Goal: Information Seeking & Learning: Learn about a topic

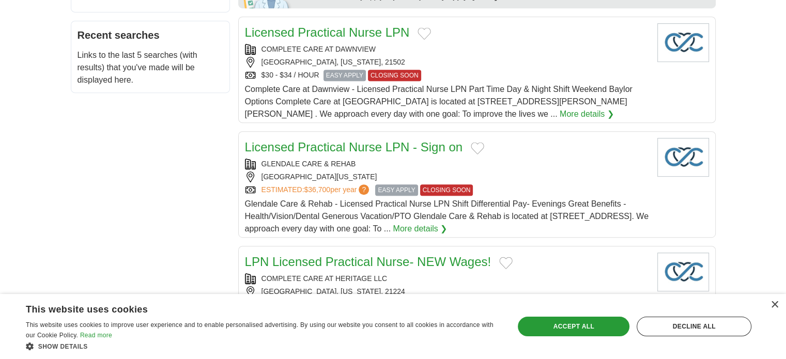
scroll to position [568, 0]
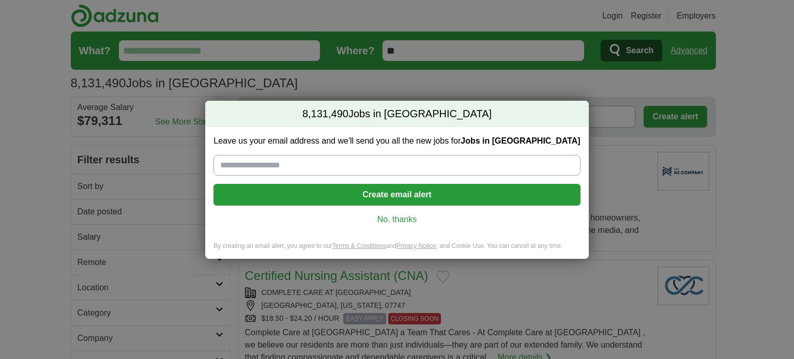
click at [409, 220] on link "No, thanks" at bounding box center [397, 219] width 350 height 11
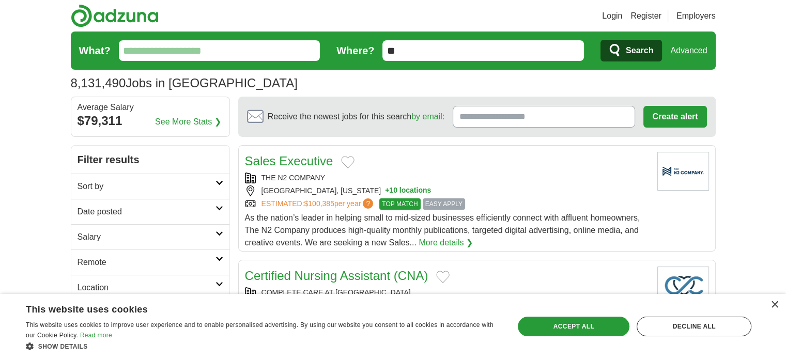
click at [244, 45] on input "What?" at bounding box center [219, 50] width 201 height 21
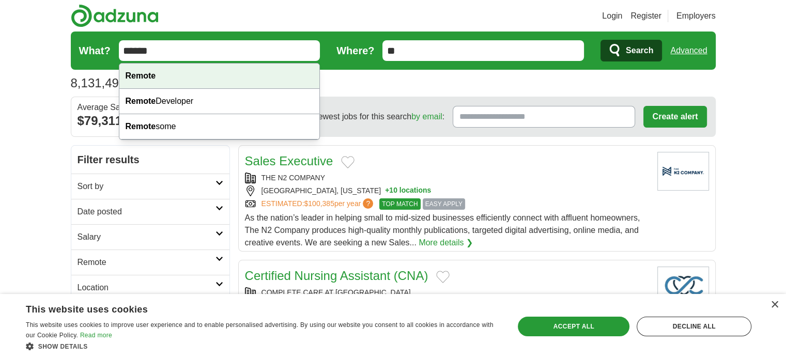
click at [227, 69] on div "Remote" at bounding box center [219, 76] width 200 height 25
type input "******"
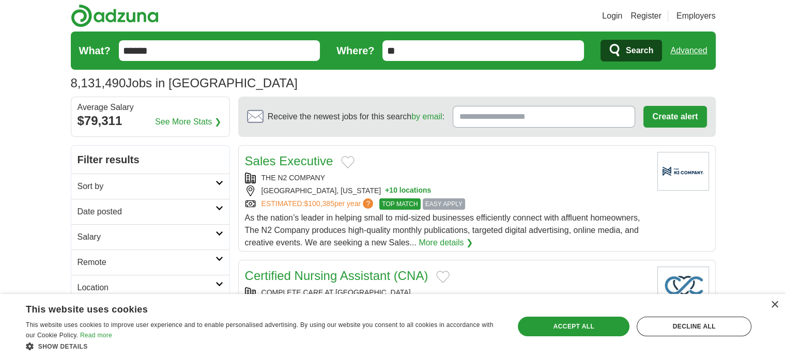
click at [614, 46] on icon "submit" at bounding box center [615, 50] width 12 height 14
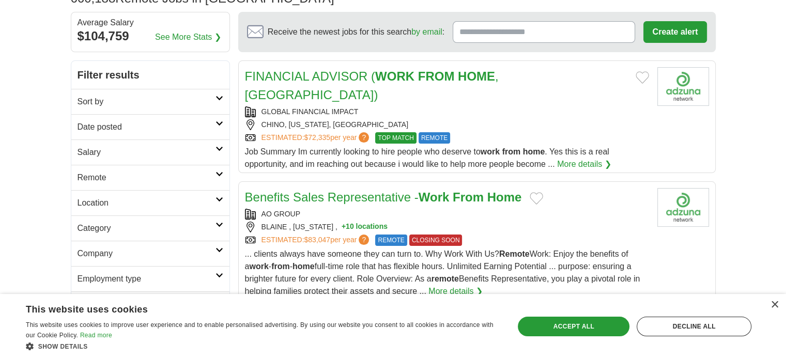
scroll to position [103, 0]
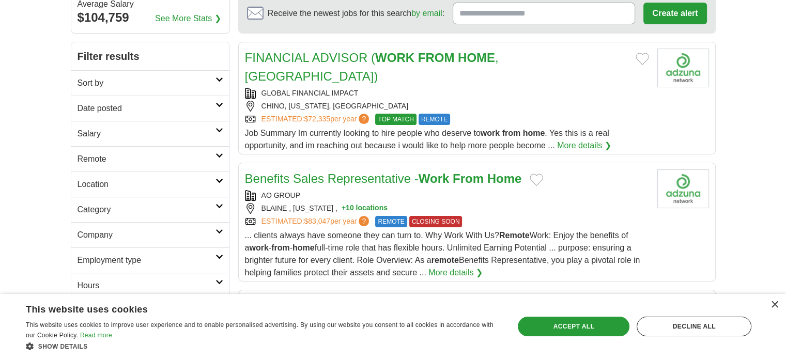
click at [311, 169] on h2 "Benefits Sales Representative - Work From Home" at bounding box center [383, 178] width 277 height 19
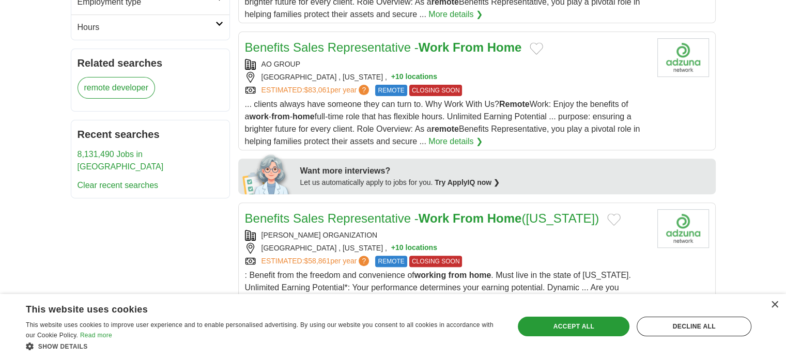
scroll to position [413, 0]
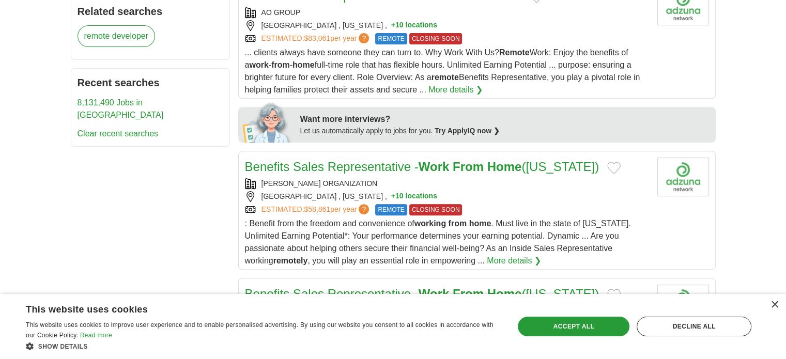
click at [393, 160] on link "Benefits Sales Representative - Work From Home ([US_STATE])" at bounding box center [422, 167] width 354 height 14
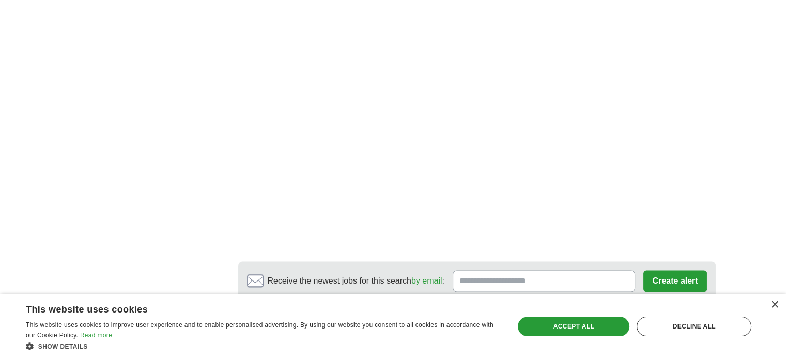
scroll to position [1705, 0]
